Goal: Book appointment/travel/reservation

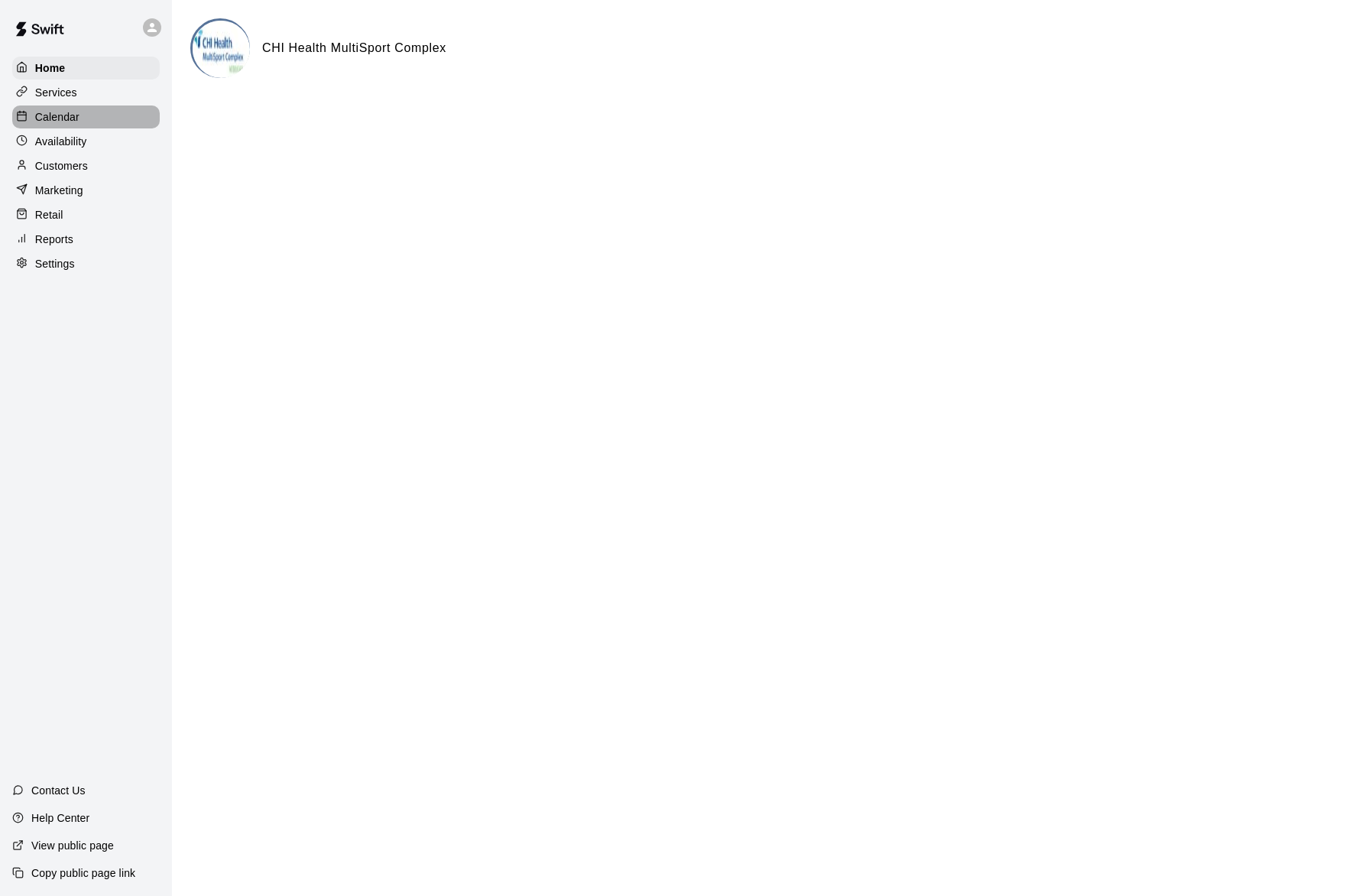
click at [83, 111] on div "Calendar" at bounding box center [86, 117] width 148 height 23
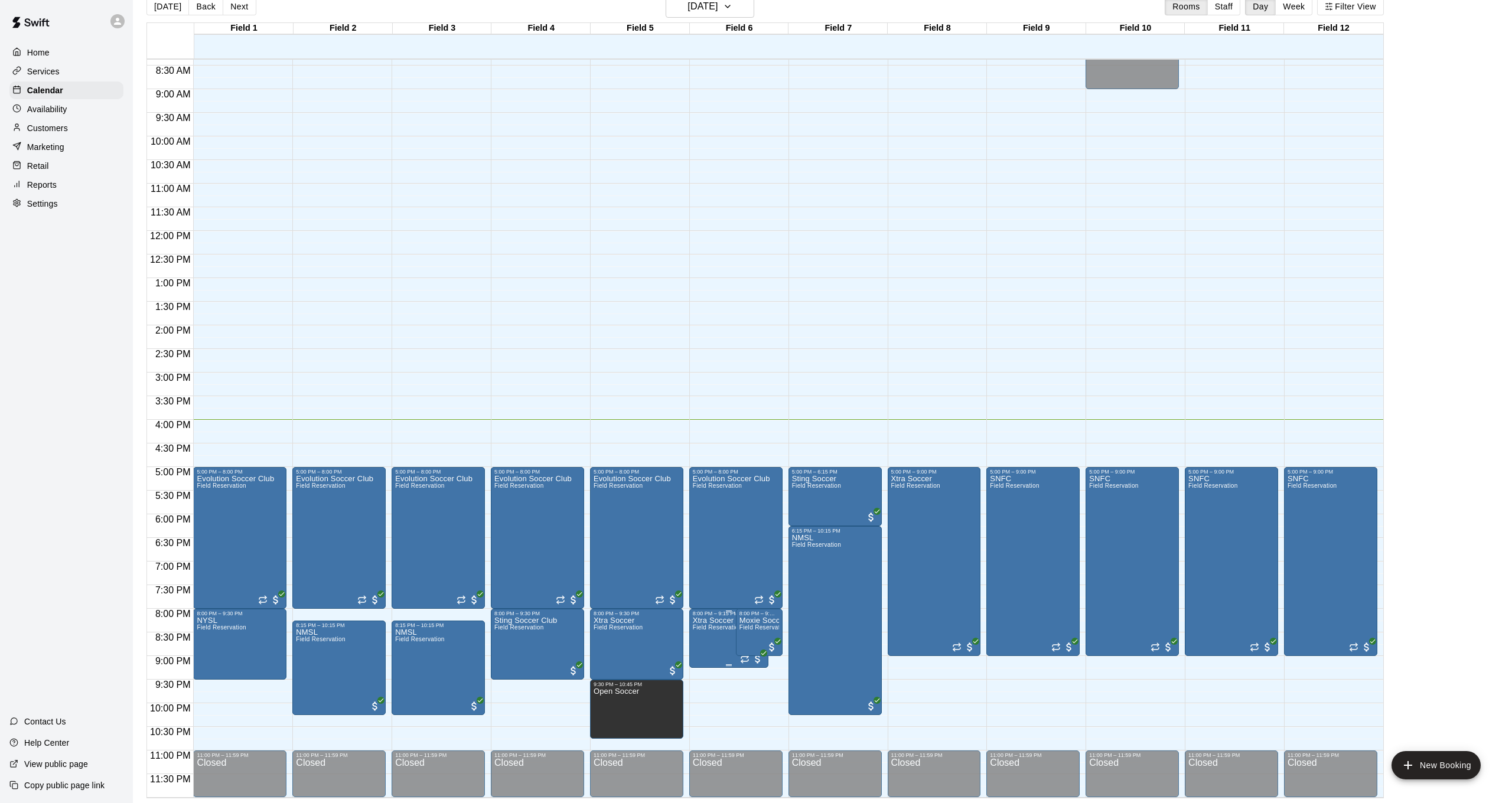
scroll to position [19, 0]
drag, startPoint x: 704, startPoint y: 671, endPoint x: 707, endPoint y: 700, distance: 29.2
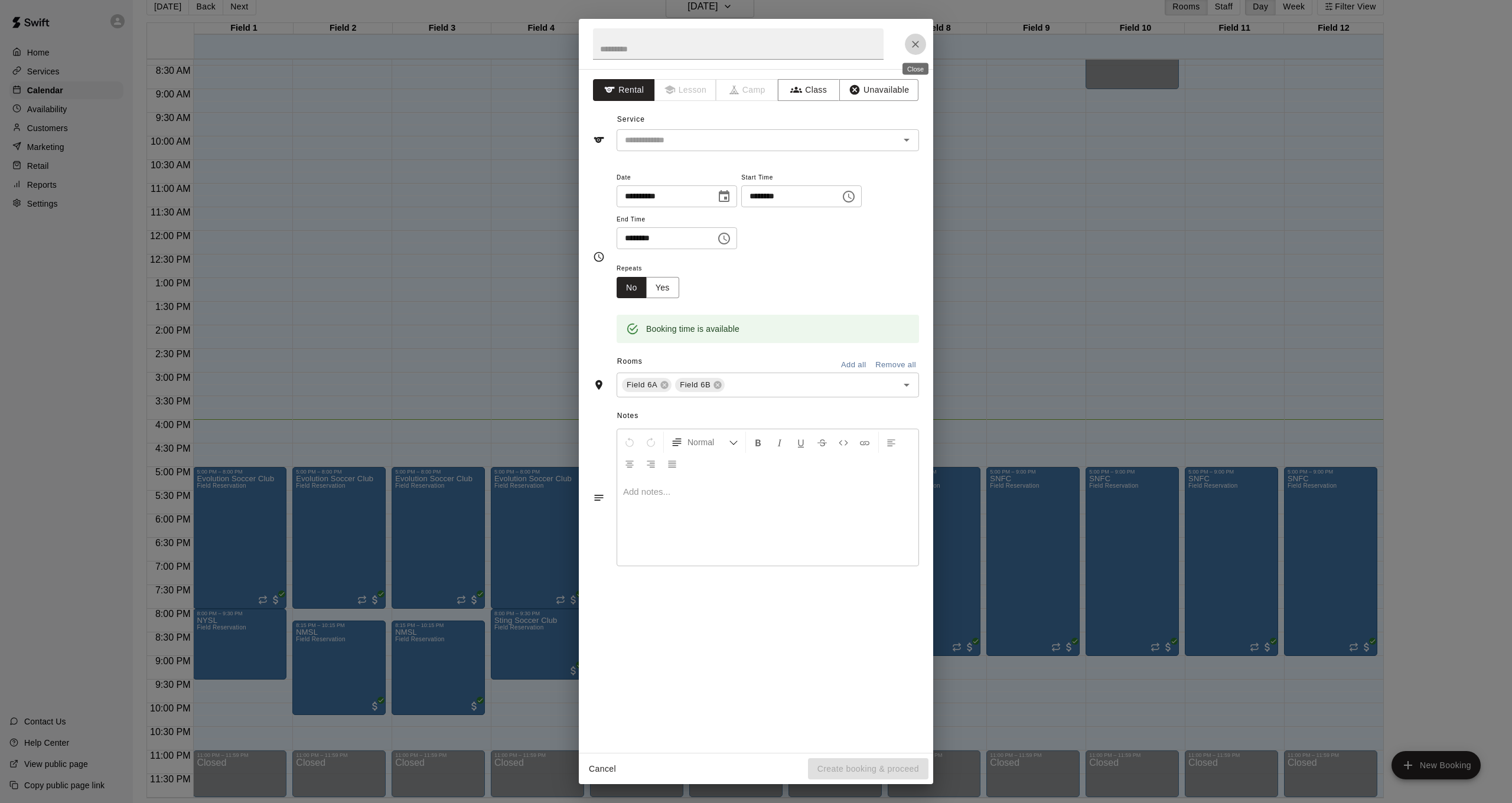
click at [912, 41] on icon "Close" at bounding box center [915, 44] width 12 height 12
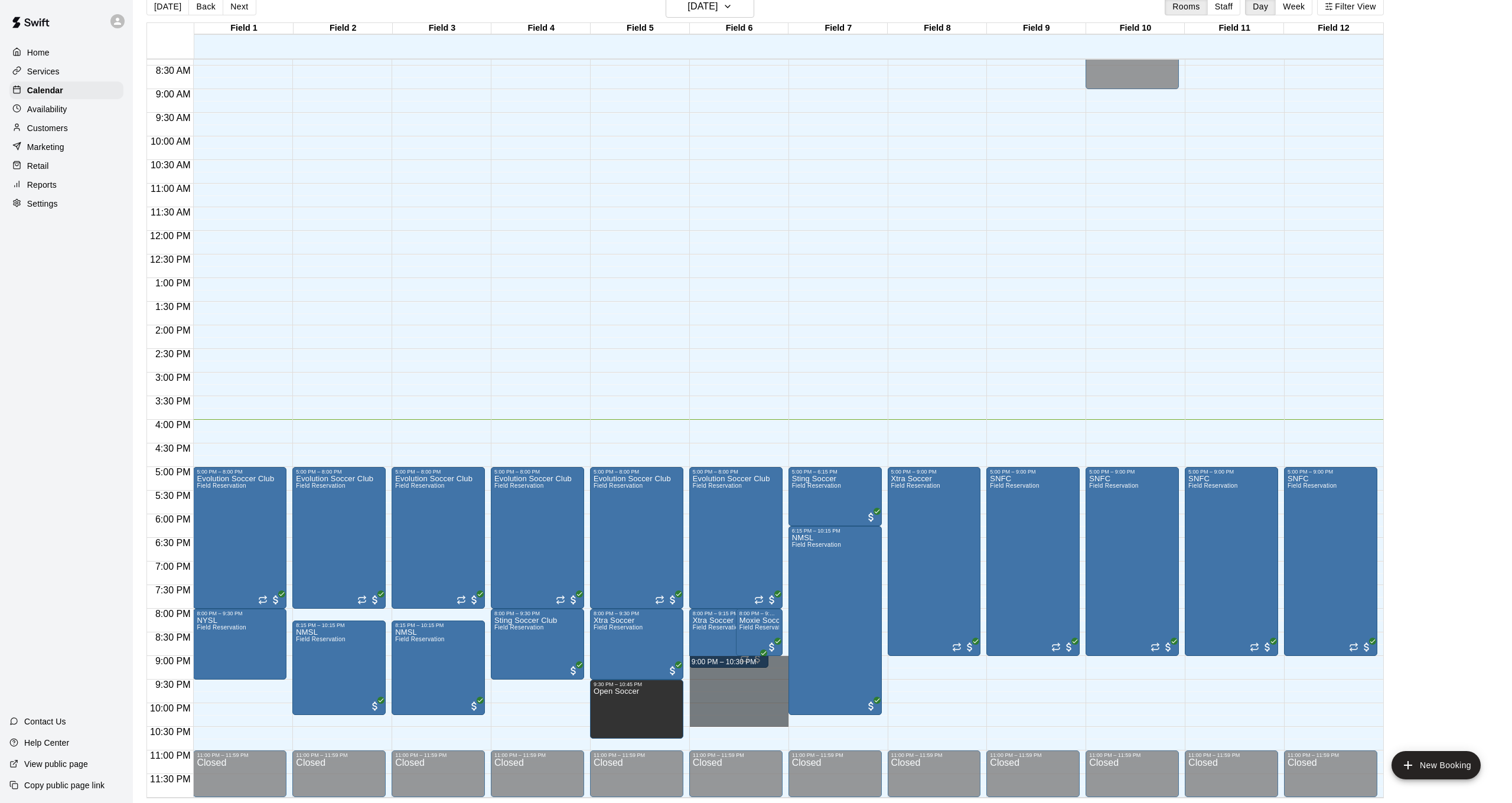
drag, startPoint x: 776, startPoint y: 659, endPoint x: 766, endPoint y: 716, distance: 57.9
drag, startPoint x: 715, startPoint y: 670, endPoint x: 720, endPoint y: 719, distance: 49.3
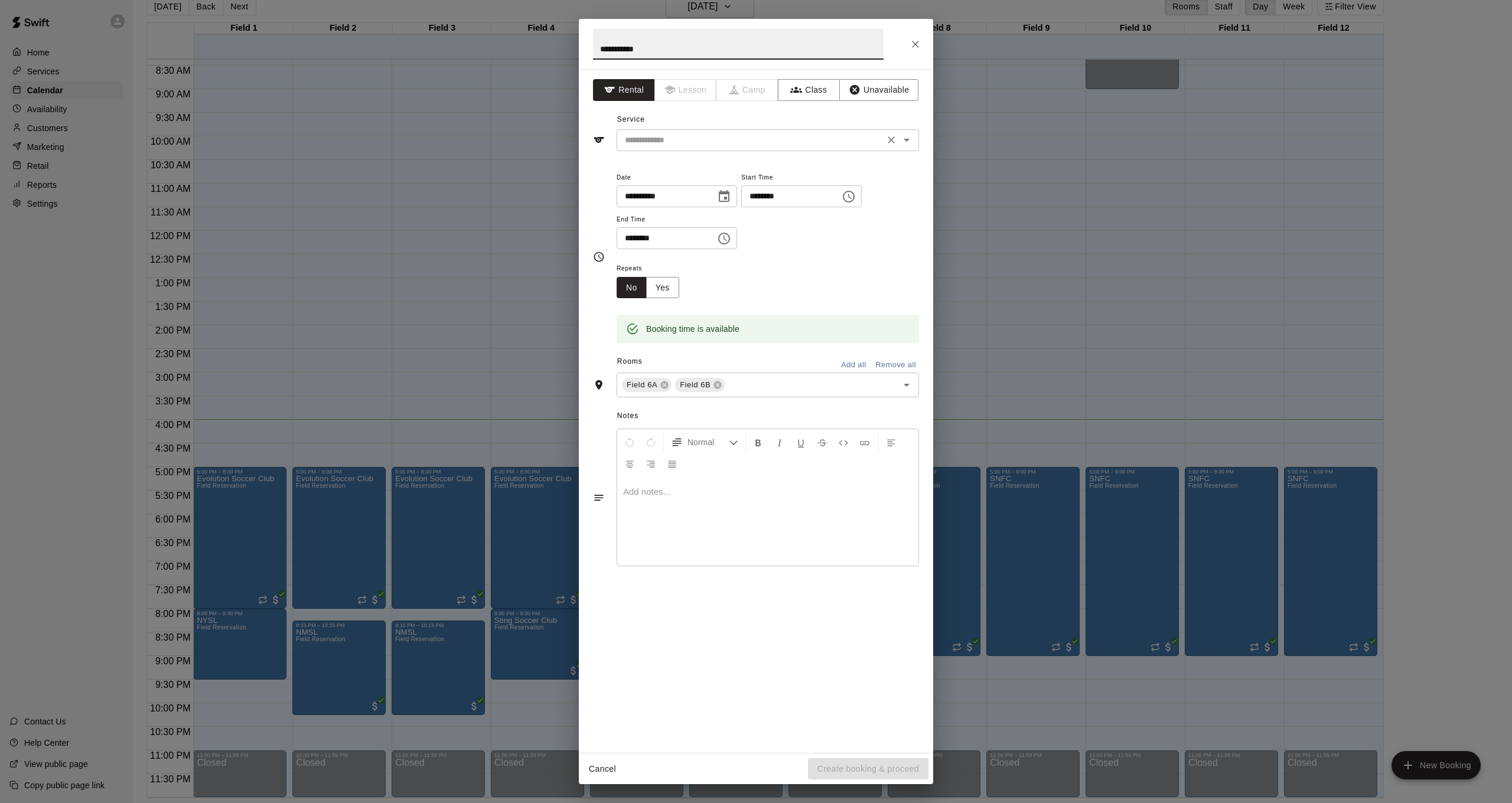
type input "**********"
drag, startPoint x: 646, startPoint y: 133, endPoint x: 644, endPoint y: 143, distance: 10.2
click at [645, 134] on input "text" at bounding box center [750, 140] width 260 height 15
drag, startPoint x: 647, startPoint y: 159, endPoint x: 652, endPoint y: 165, distance: 7.8
click at [647, 159] on li "Field Reservation" at bounding box center [768, 164] width 303 height 20
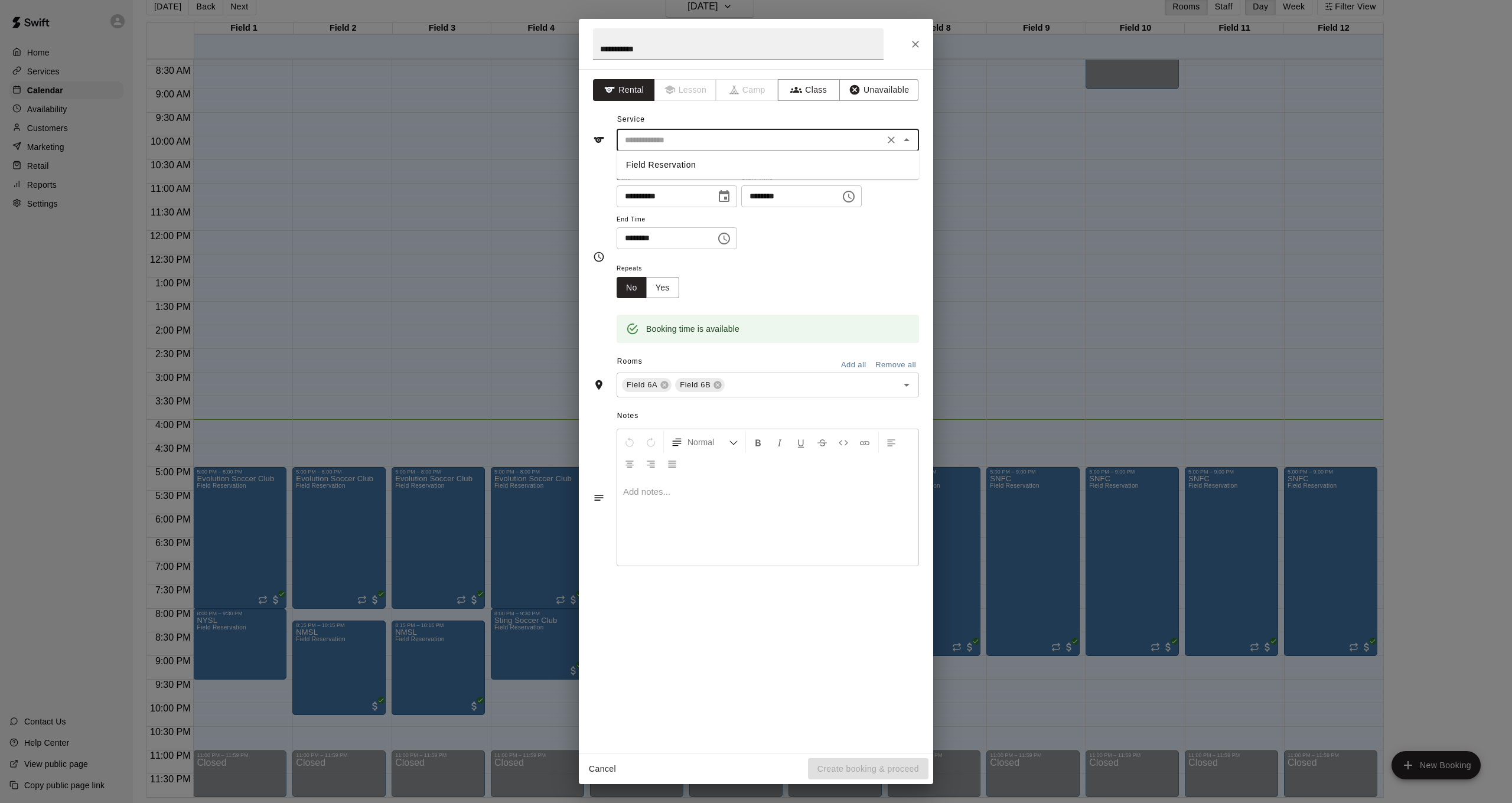
type input "**********"
drag, startPoint x: 709, startPoint y: 387, endPoint x: 719, endPoint y: 383, distance: 10.8
click at [710, 387] on span "Field 6B" at bounding box center [695, 385] width 40 height 12
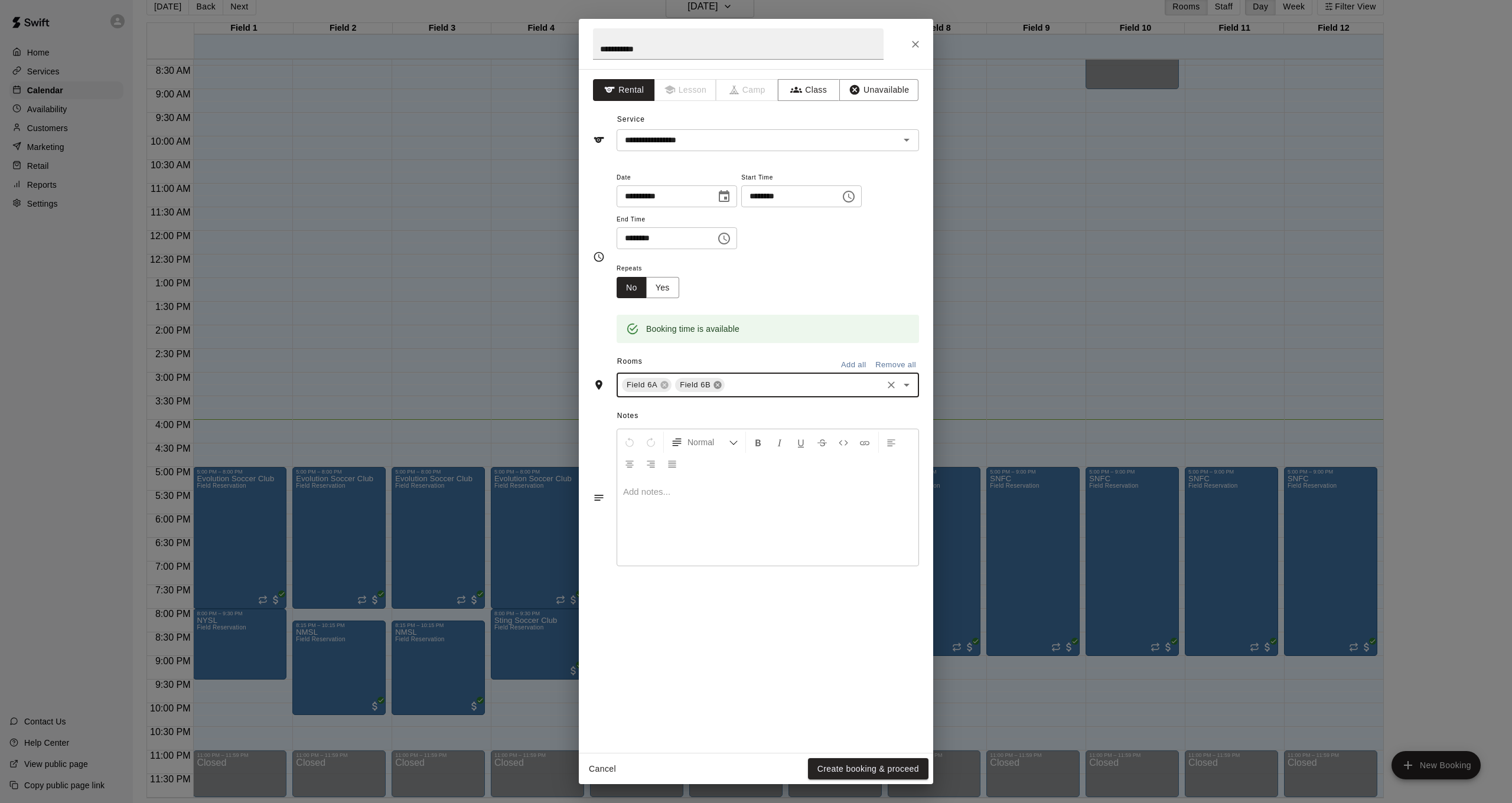
click at [719, 383] on icon at bounding box center [717, 385] width 8 height 8
click at [856, 196] on icon "Choose time, selected time is 9:15 PM" at bounding box center [848, 196] width 14 height 14
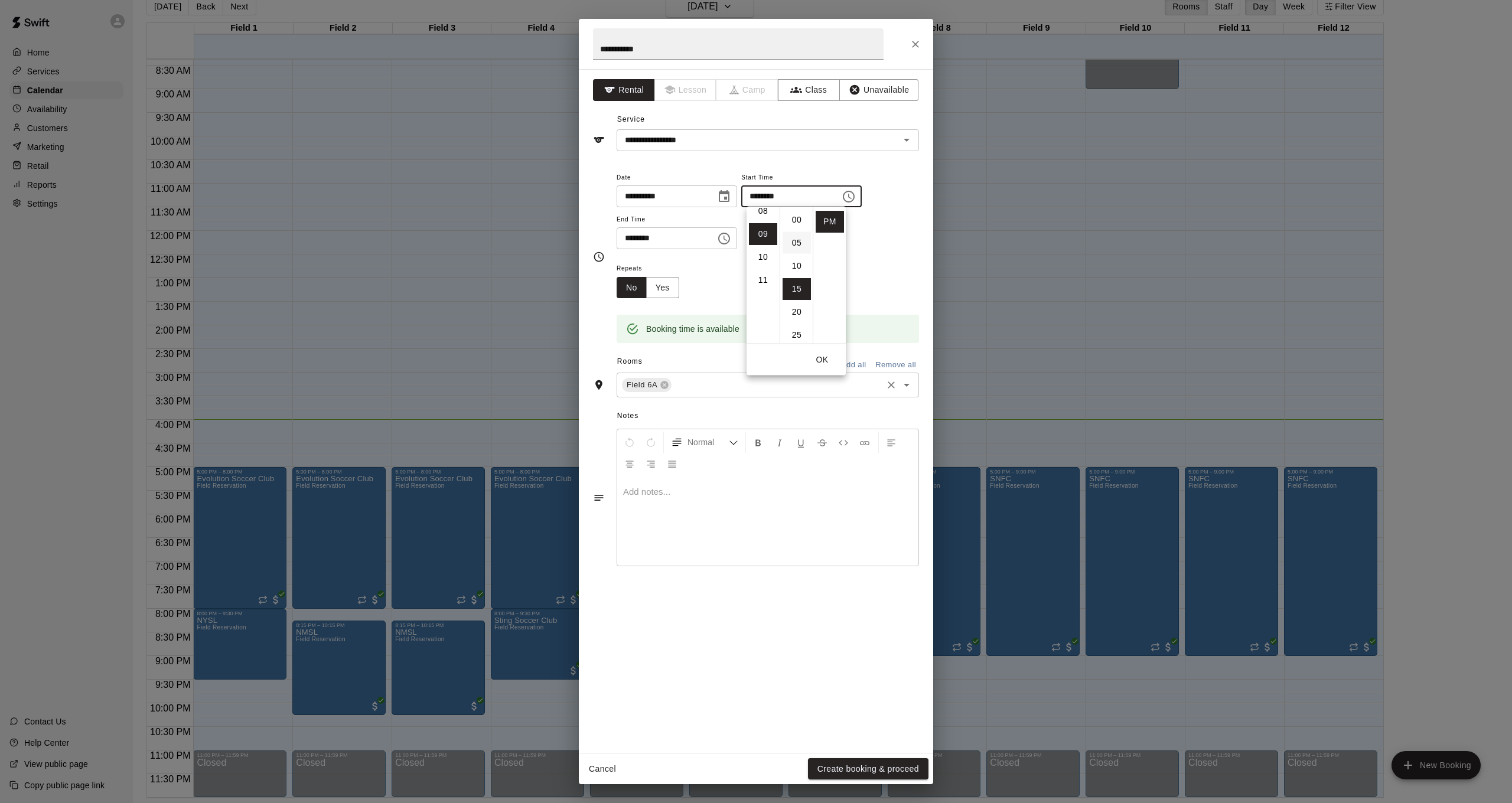
scroll to position [0, 0]
click at [795, 224] on li "00" at bounding box center [796, 220] width 28 height 22
type input "********"
click at [697, 385] on input "text" at bounding box center [776, 385] width 207 height 15
click at [880, 691] on button "Create booking & proceed" at bounding box center [868, 769] width 121 height 22
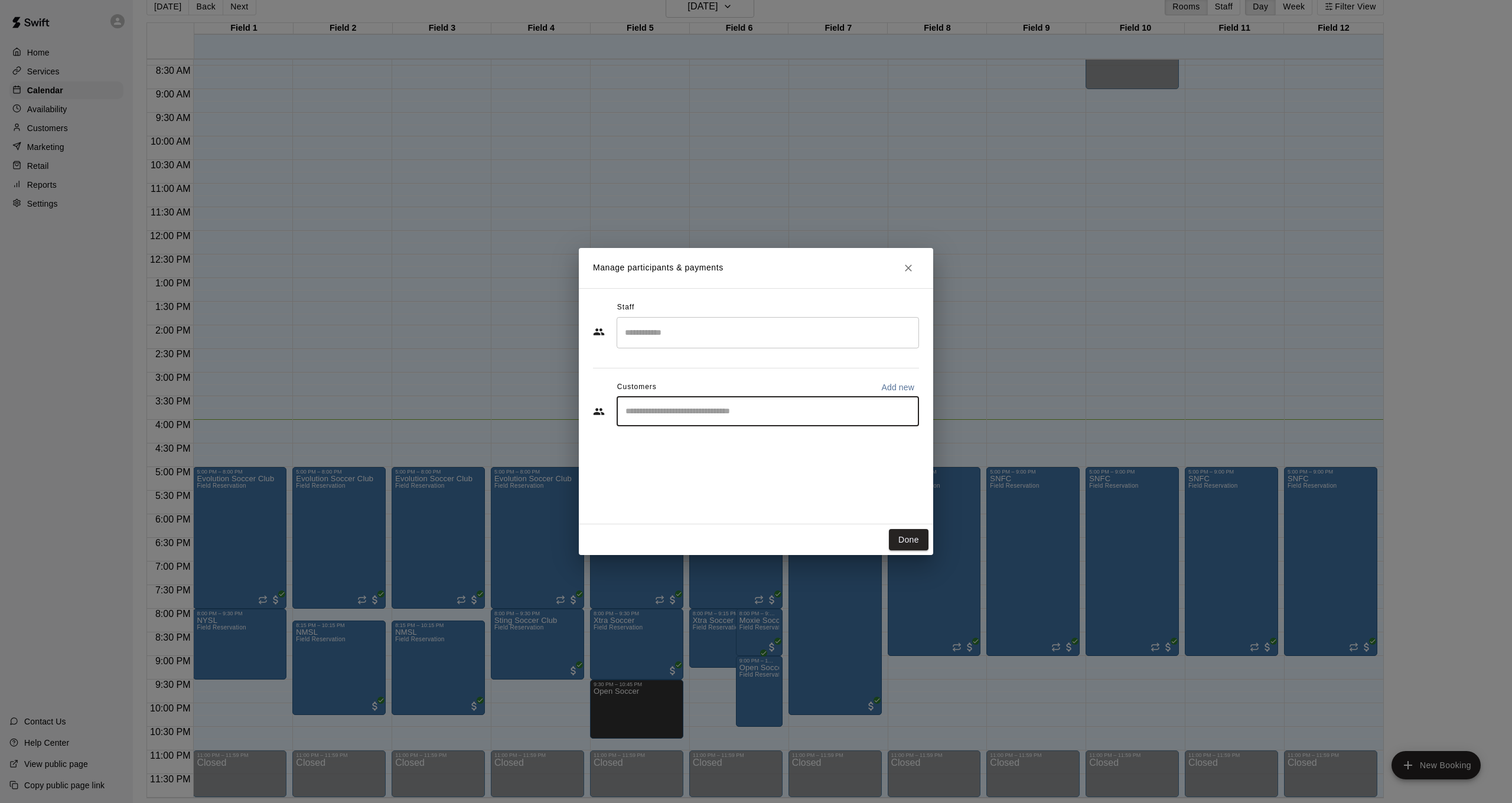
click at [712, 408] on input "Start typing to search customers..." at bounding box center [768, 412] width 292 height 12
type input "***"
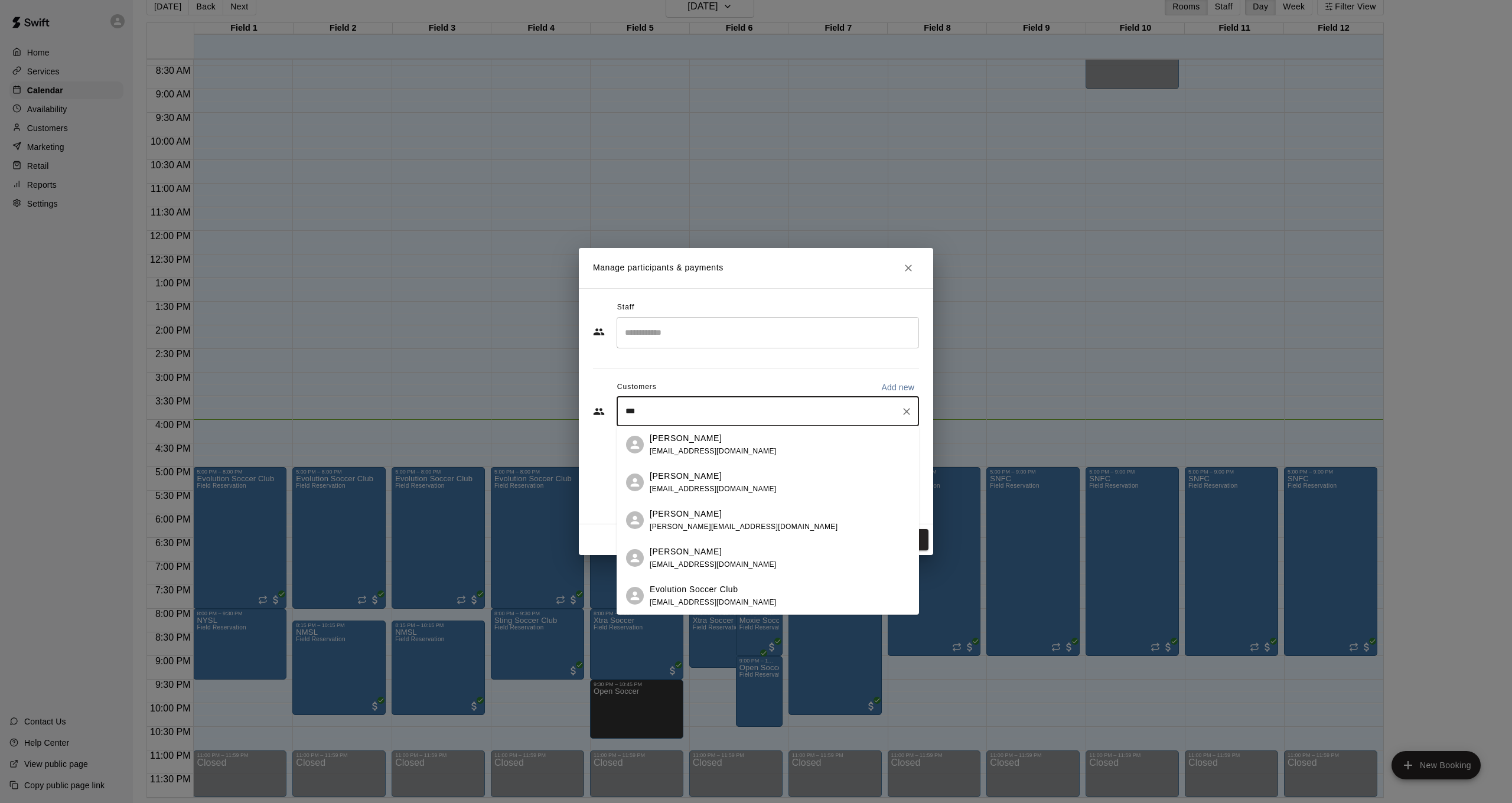
click at [718, 448] on span "[EMAIL_ADDRESS][DOMAIN_NAME]" at bounding box center [713, 450] width 127 height 8
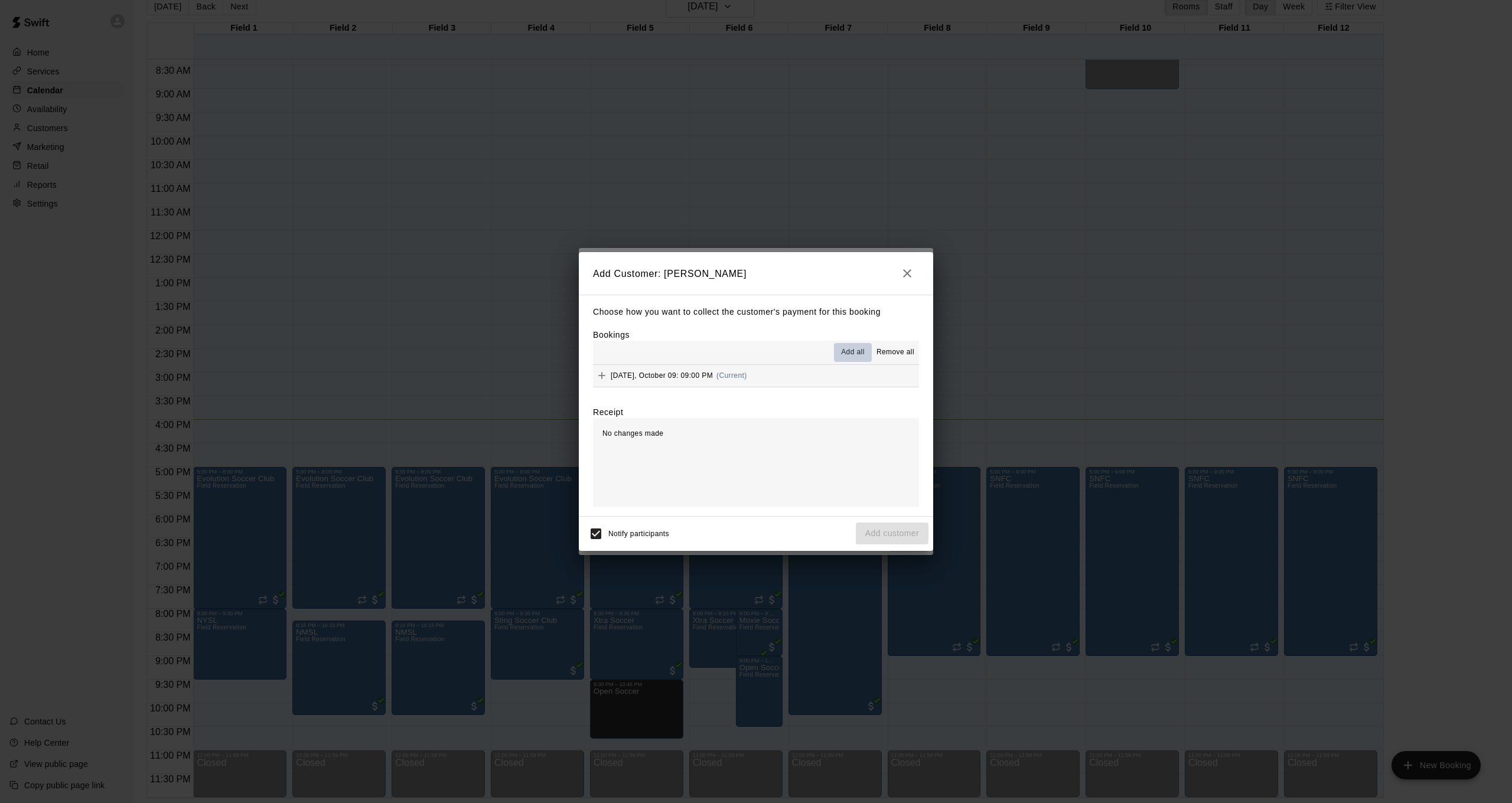
click at [848, 351] on span "Add all" at bounding box center [853, 352] width 23 height 12
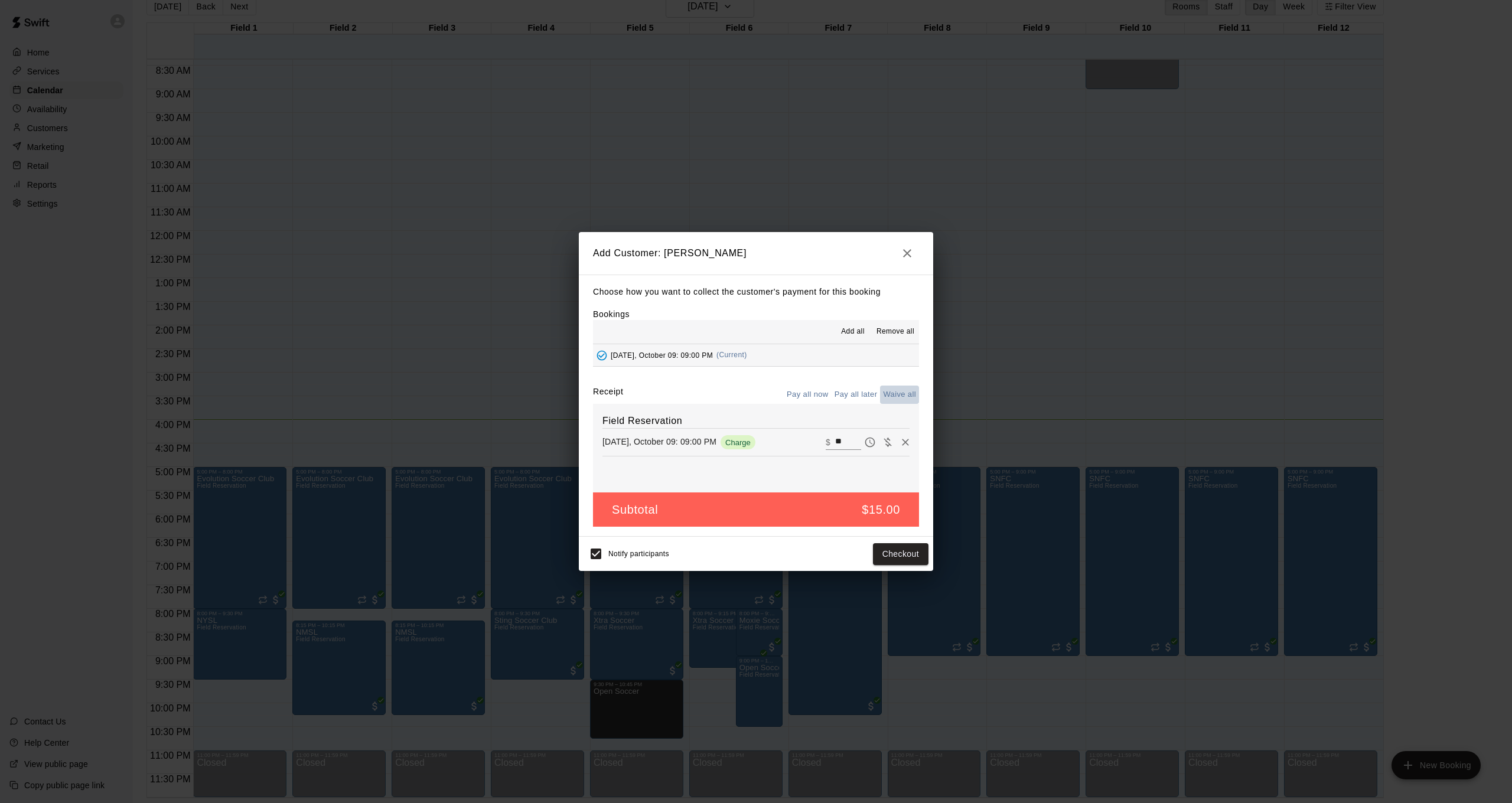
click at [899, 393] on button "Waive all" at bounding box center [899, 394] width 39 height 18
type input "*"
click at [910, 552] on button "Add customer" at bounding box center [892, 554] width 73 height 22
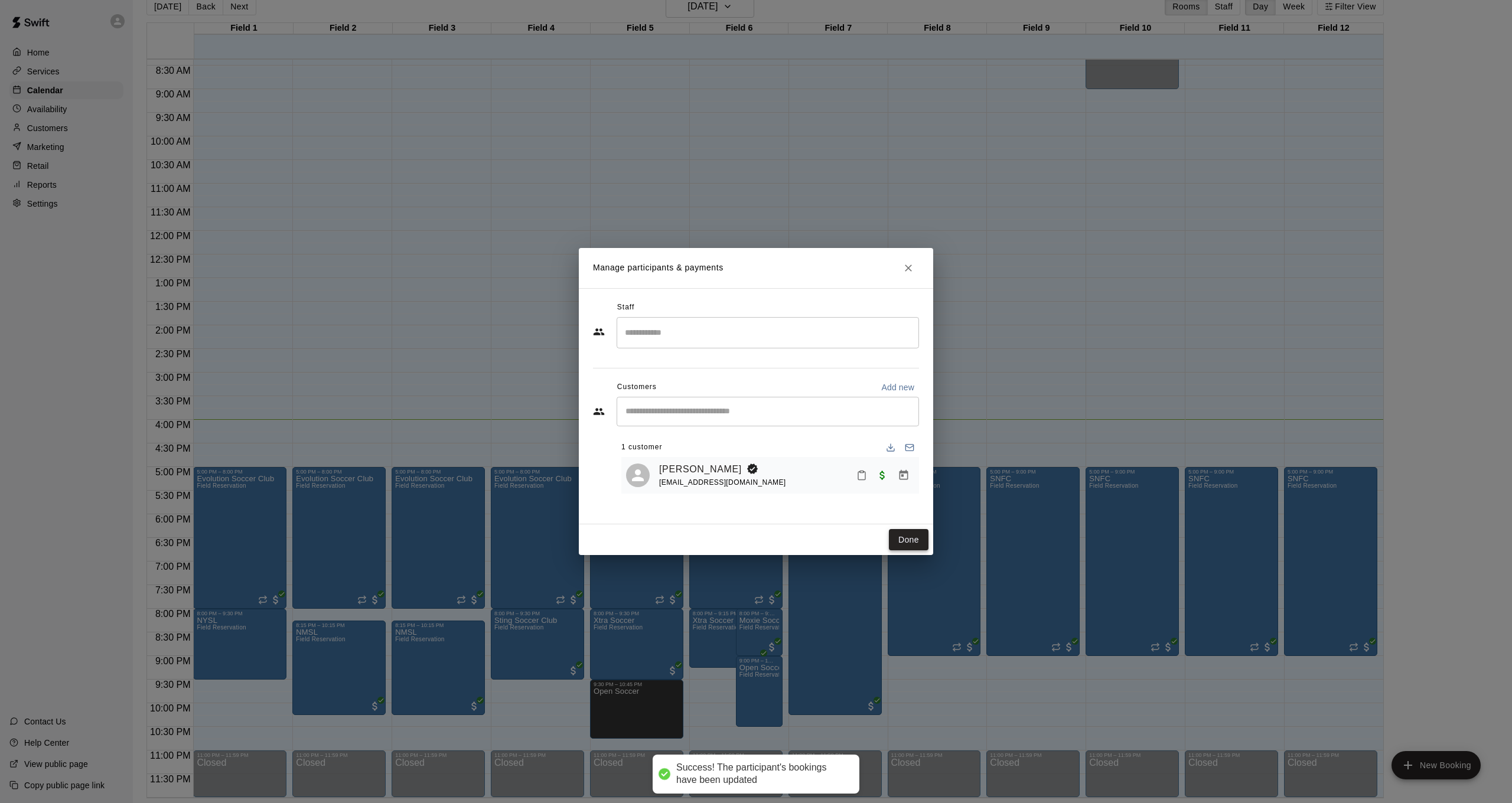
click at [918, 548] on button "Done" at bounding box center [908, 540] width 39 height 22
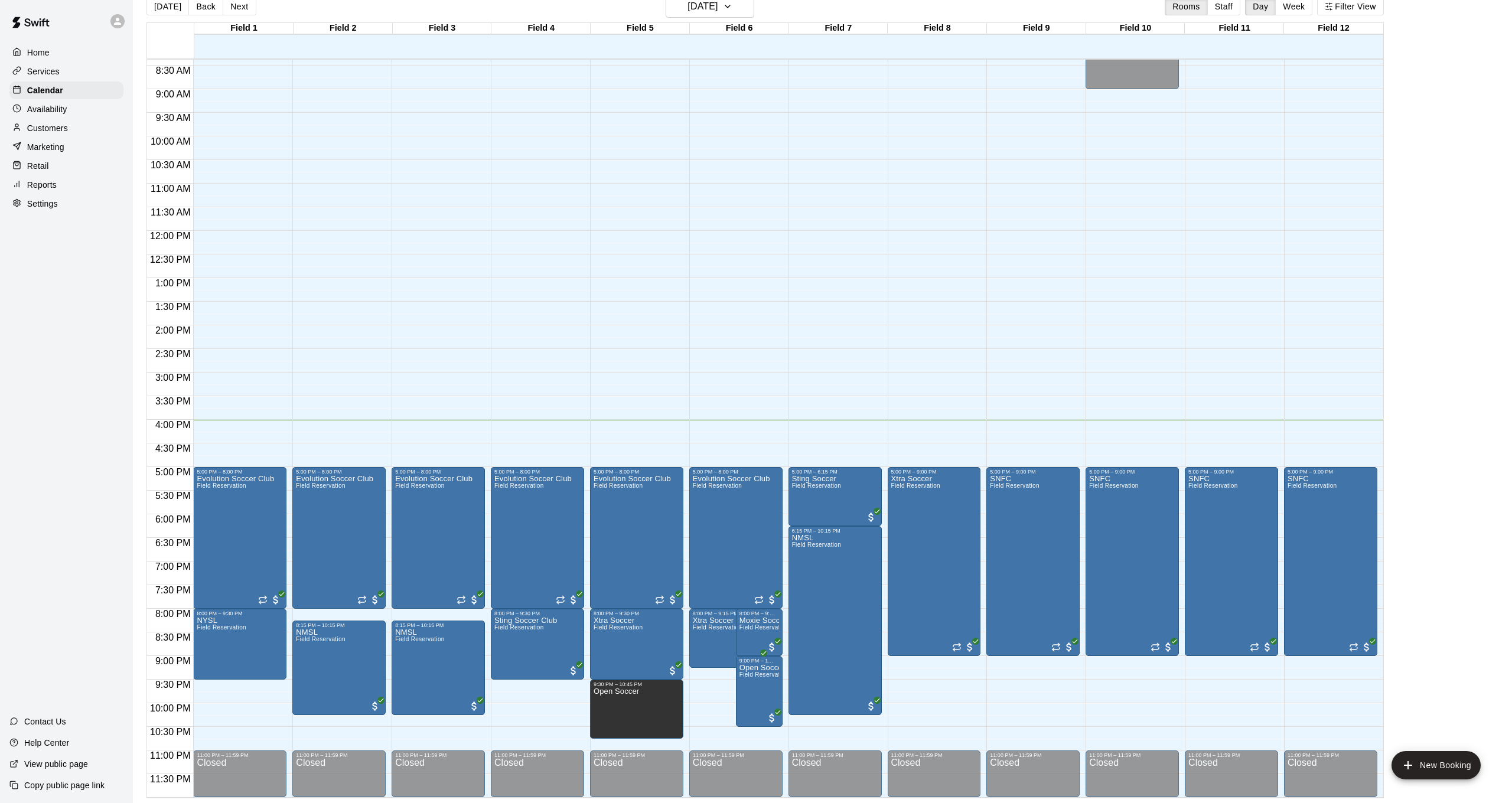
scroll to position [19, 1]
